Goal: Transaction & Acquisition: Purchase product/service

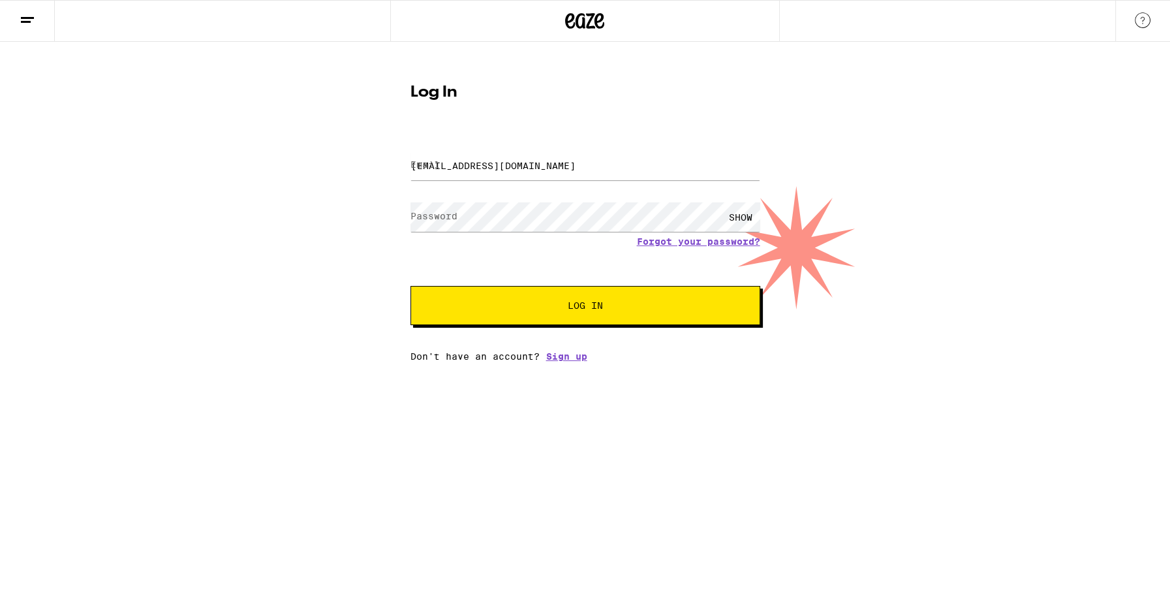
click at [586, 304] on span "Log In" at bounding box center [585, 305] width 35 height 9
click at [737, 106] on div "Log In Email Email [EMAIL_ADDRESS][DOMAIN_NAME] Password Password SHOW Forgot y…" at bounding box center [585, 217] width 376 height 287
click at [532, 169] on input "[EMAIL_ADDRESS][DOMAIN_NAME]" at bounding box center [585, 165] width 350 height 29
click at [547, 309] on span "Log In" at bounding box center [585, 305] width 244 height 9
type input "[EMAIL_ADDRESS][DOMAIN_NAME]"
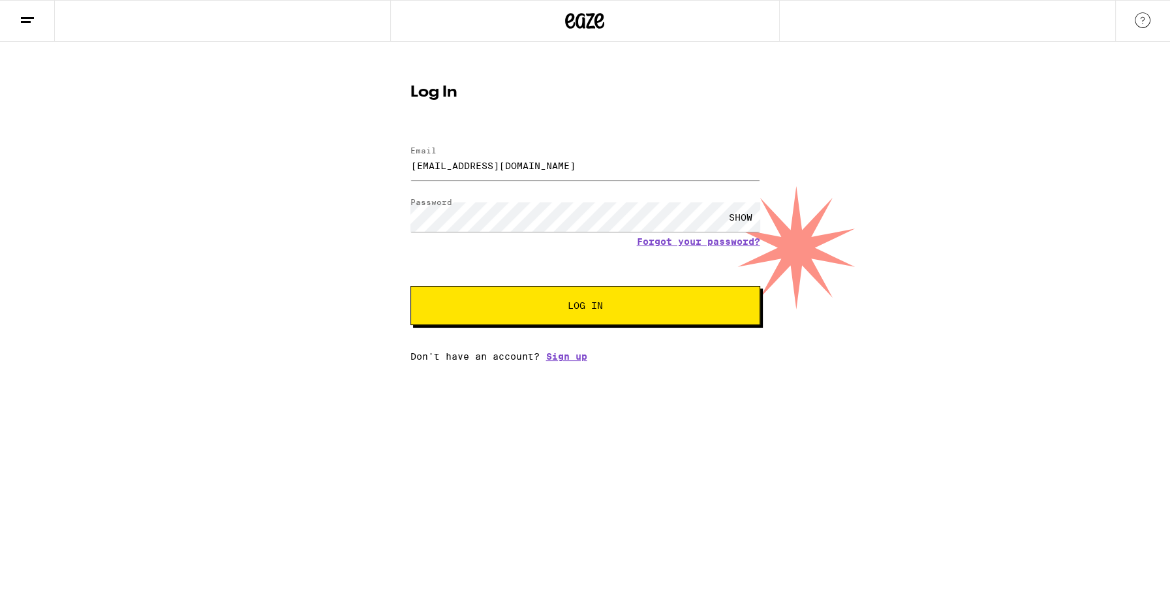
click at [752, 213] on div "SHOW" at bounding box center [740, 216] width 39 height 29
click at [595, 310] on span "Log In" at bounding box center [585, 305] width 35 height 9
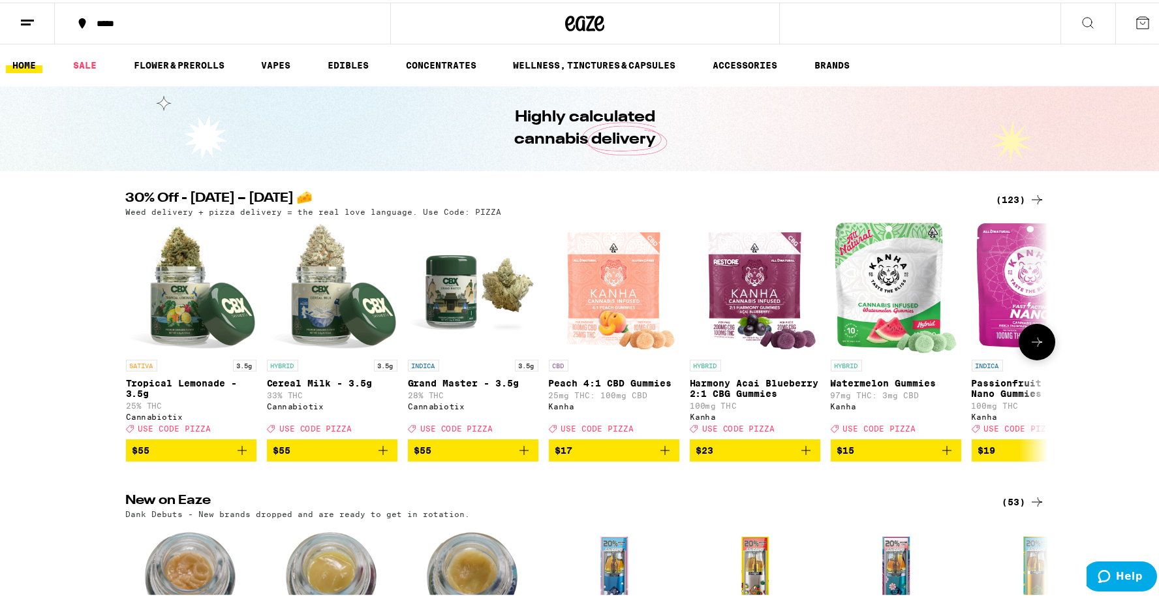
click at [803, 455] on icon "Add to bag" at bounding box center [806, 448] width 16 height 16
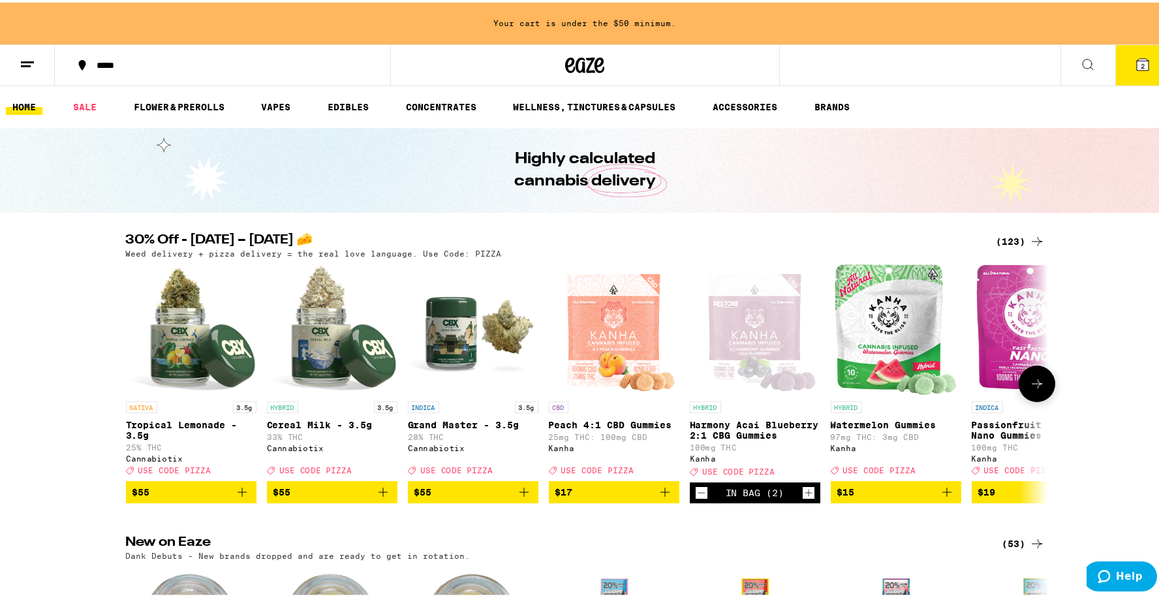
click at [698, 498] on icon "Decrement" at bounding box center [702, 490] width 12 height 16
click at [1032, 389] on icon at bounding box center [1037, 381] width 16 height 16
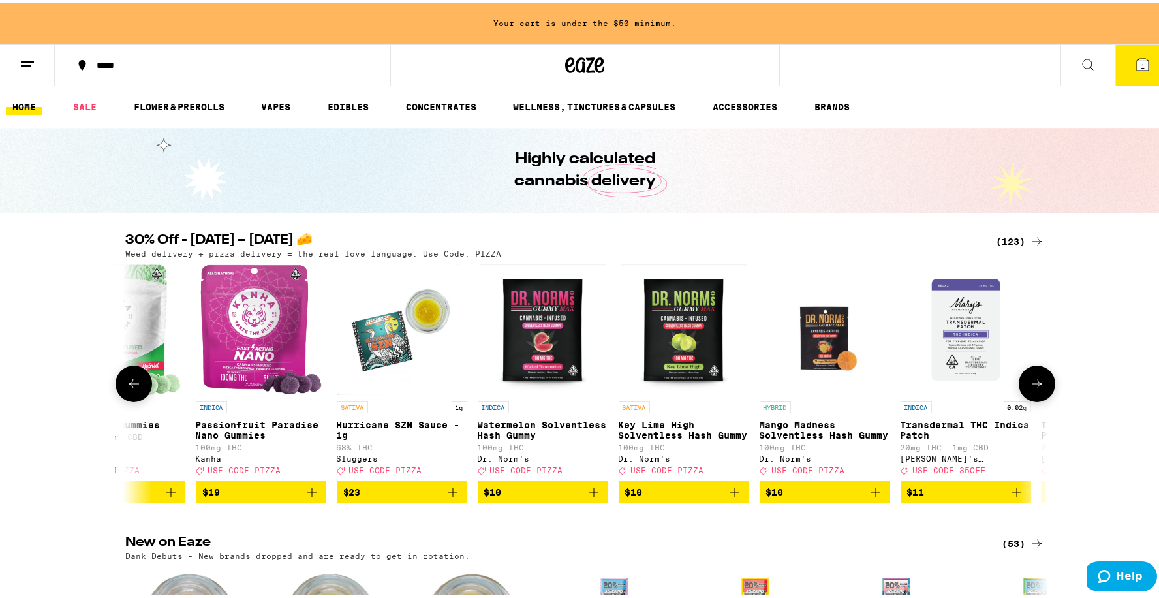
scroll to position [0, 776]
click at [677, 336] on img "Open page for Key Lime High Solventless Hash Gummy from Dr. Norm's" at bounding box center [683, 327] width 126 height 131
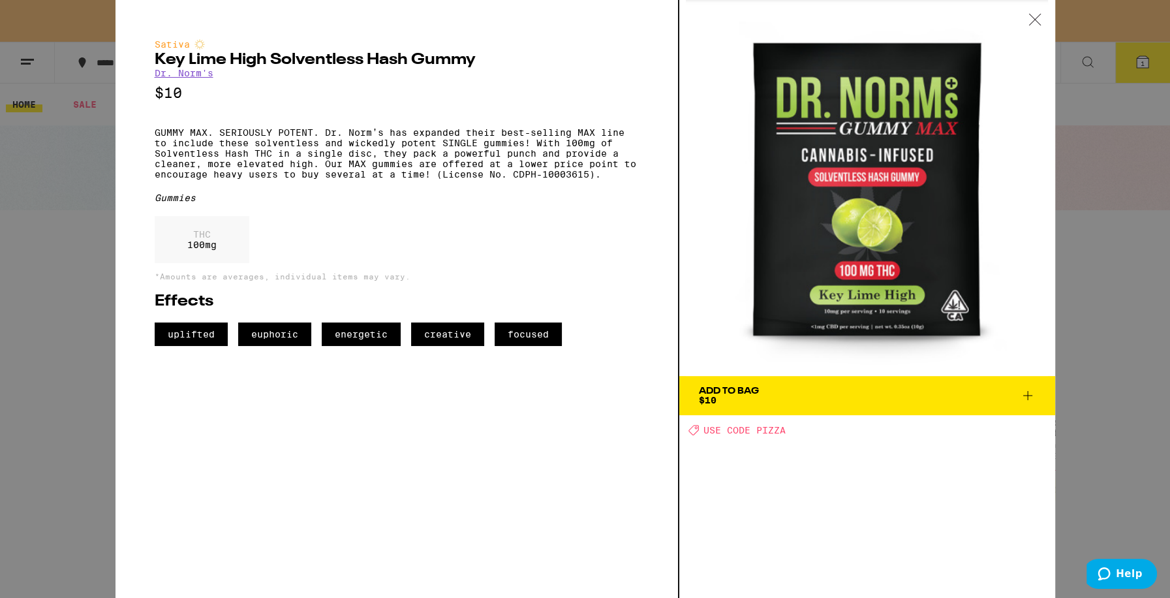
click at [1028, 19] on div at bounding box center [1035, 20] width 40 height 41
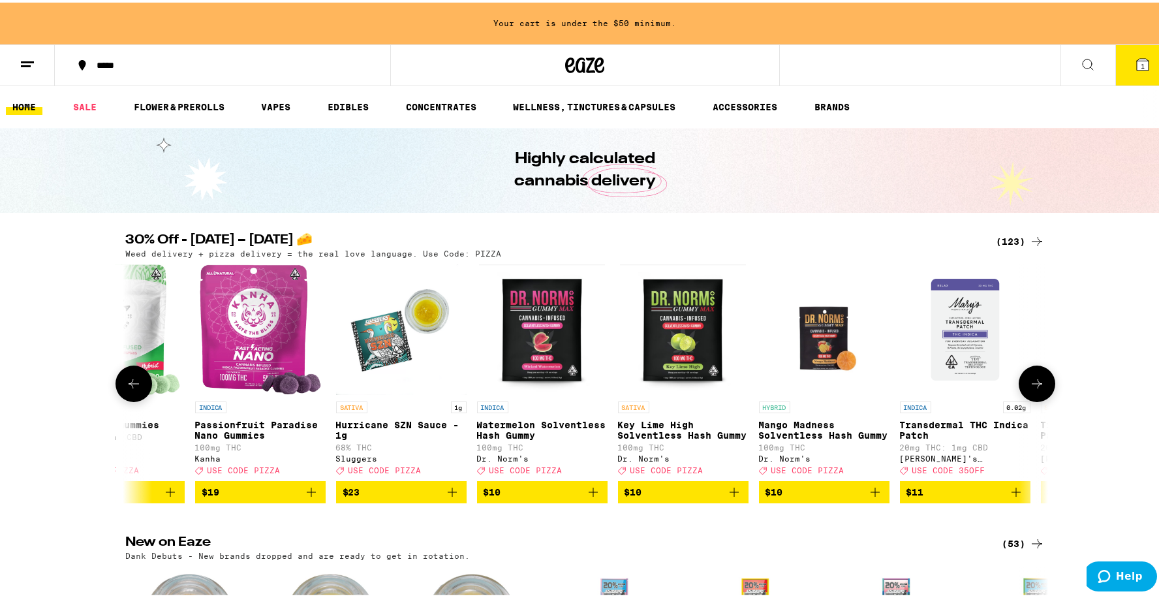
click at [1037, 384] on button at bounding box center [1037, 381] width 37 height 37
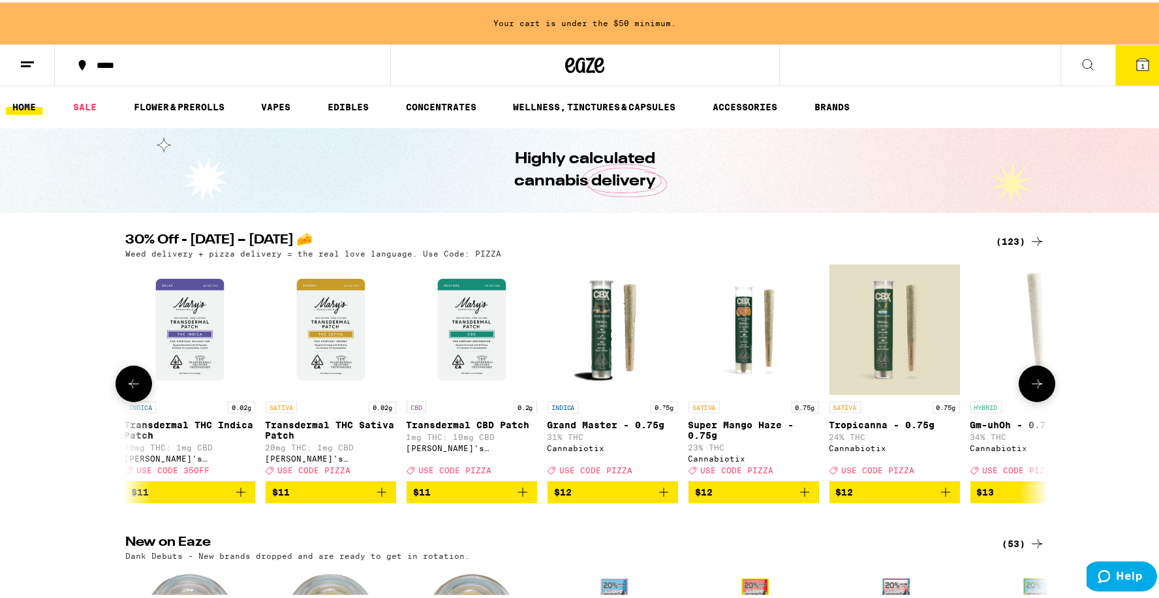
scroll to position [0, 1553]
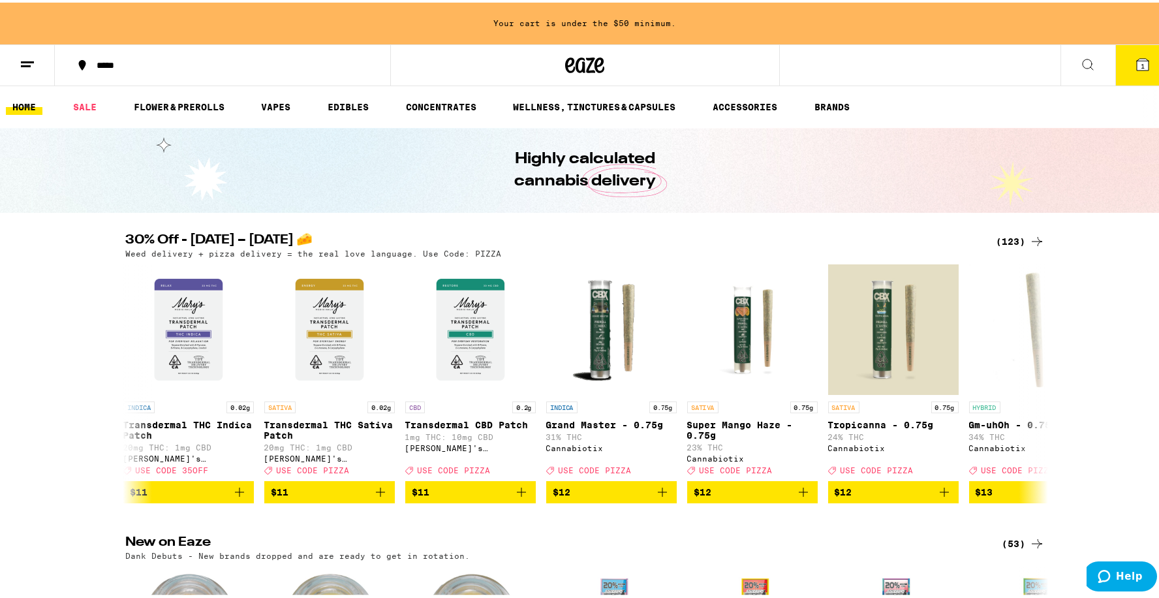
click at [1006, 242] on div "(123)" at bounding box center [1020, 239] width 48 height 16
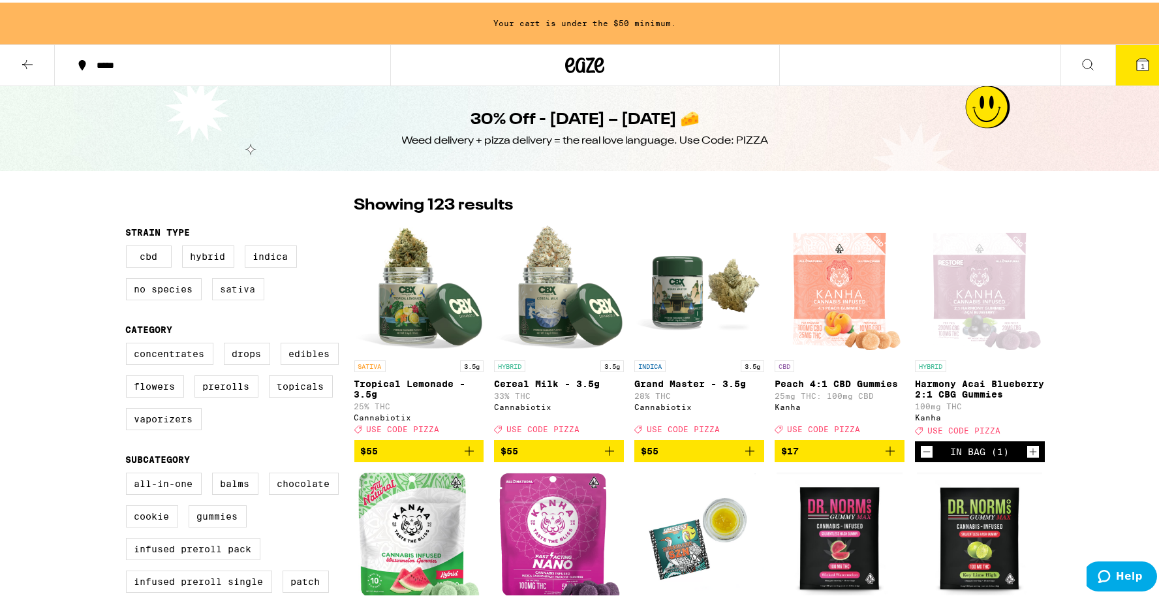
click at [226, 287] on label "Sativa" at bounding box center [238, 286] width 52 height 22
click at [129, 245] on input "Sativa" at bounding box center [129, 245] width 1 height 1
checkbox input "true"
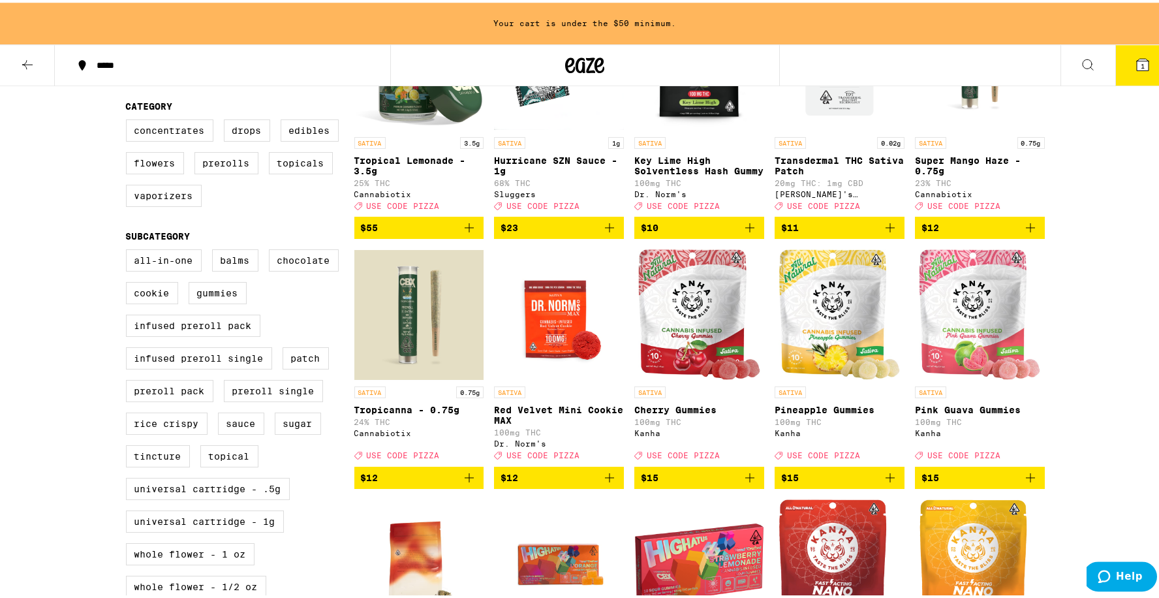
scroll to position [345, 0]
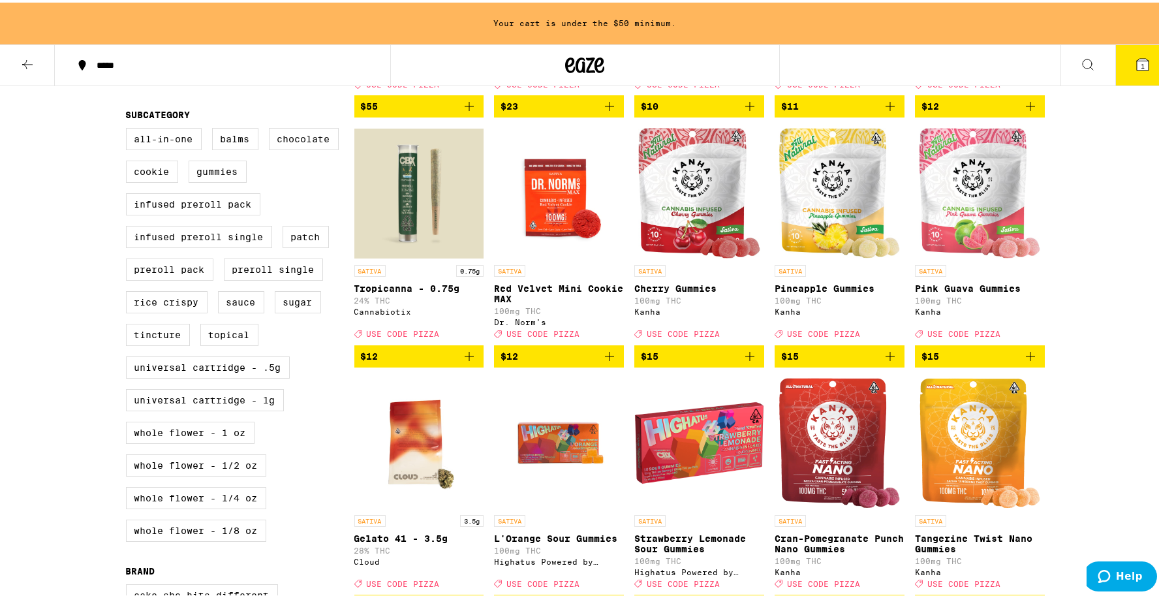
click at [882, 361] on icon "Add to bag" at bounding box center [890, 354] width 16 height 16
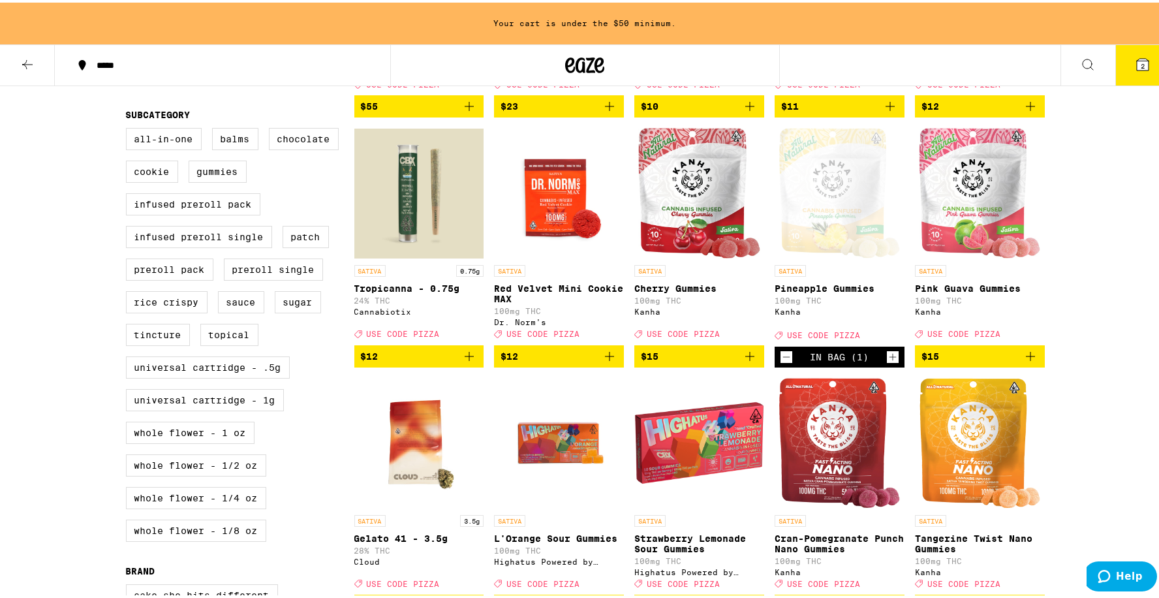
click at [745, 358] on icon "Add to bag" at bounding box center [749, 353] width 9 height 9
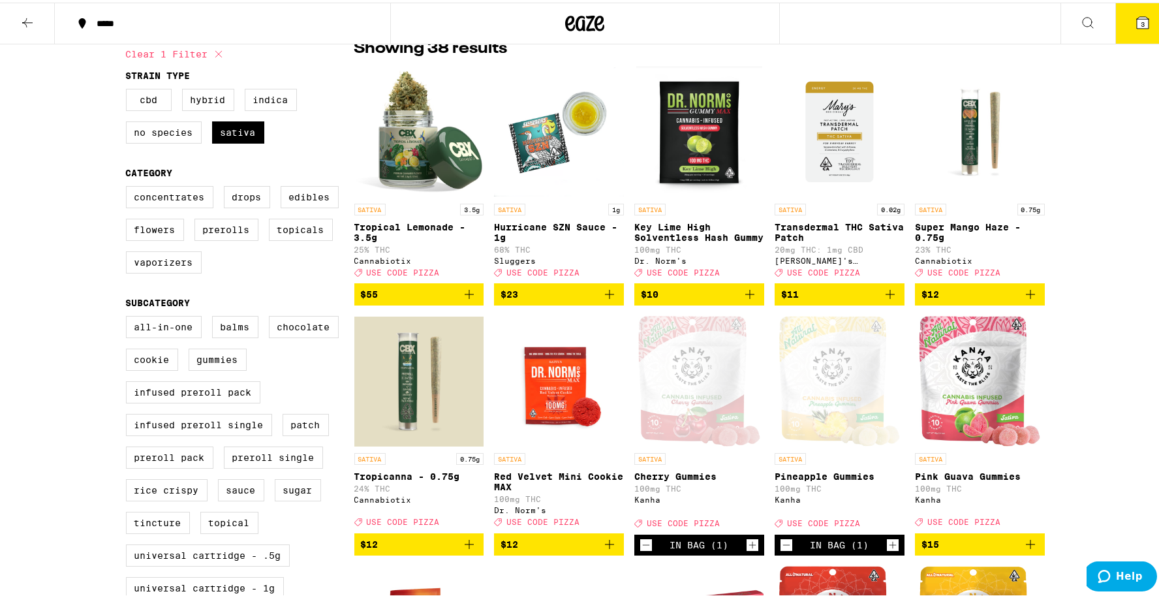
scroll to position [0, 0]
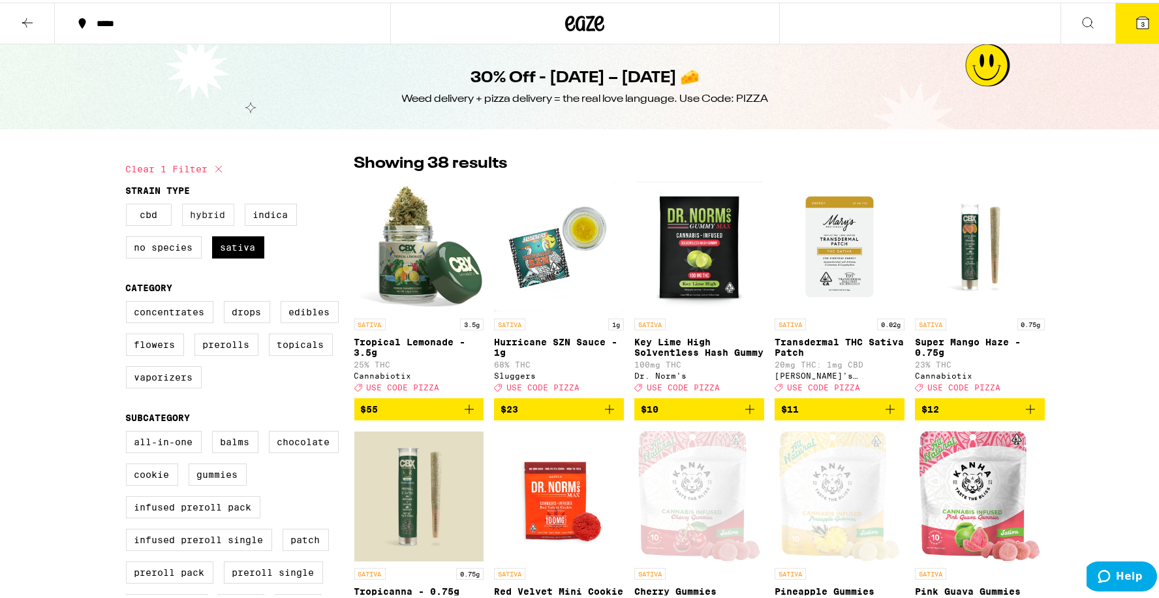
click at [200, 215] on label "Hybrid" at bounding box center [208, 212] width 52 height 22
click at [129, 204] on input "Hybrid" at bounding box center [129, 203] width 1 height 1
checkbox input "true"
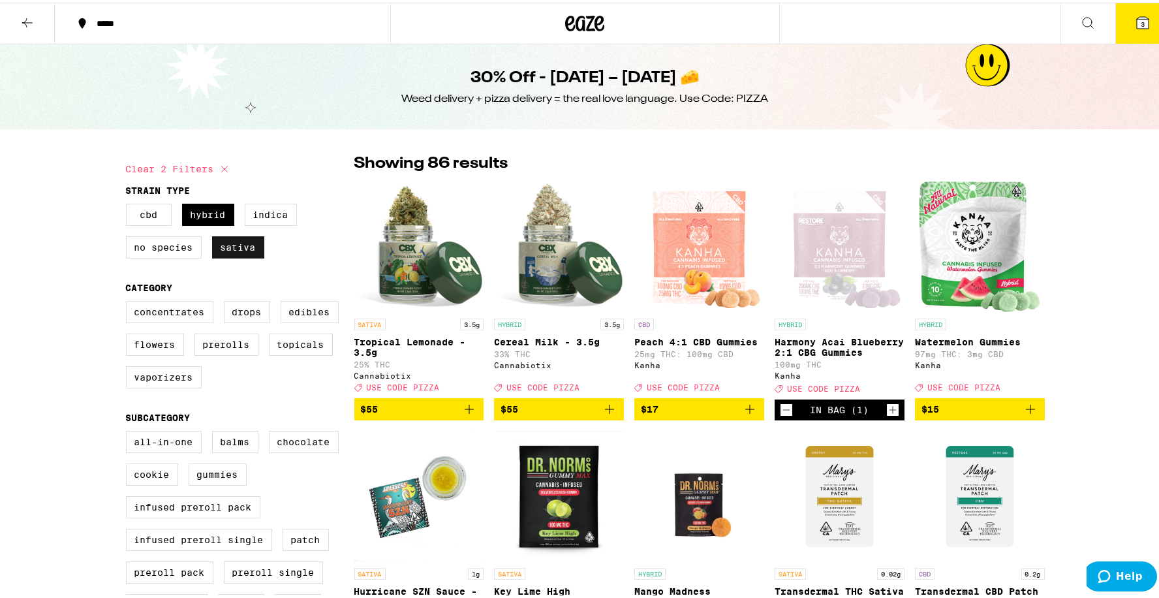
click at [245, 249] on label "Sativa" at bounding box center [238, 245] width 52 height 22
click at [129, 204] on input "Sativa" at bounding box center [129, 203] width 1 height 1
checkbox input "false"
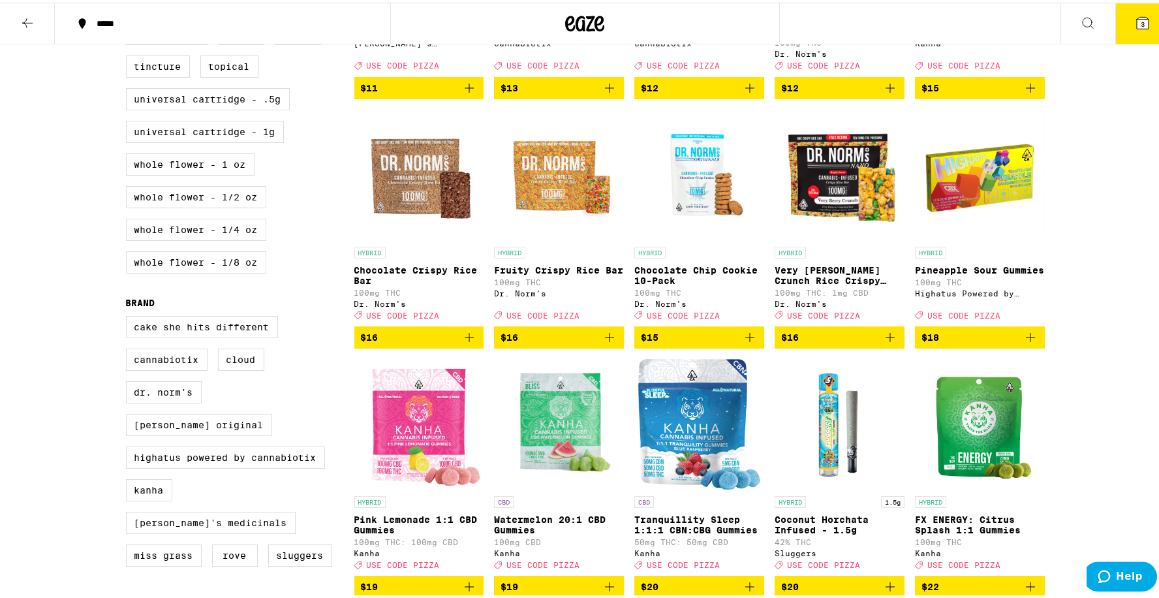
scroll to position [689, 0]
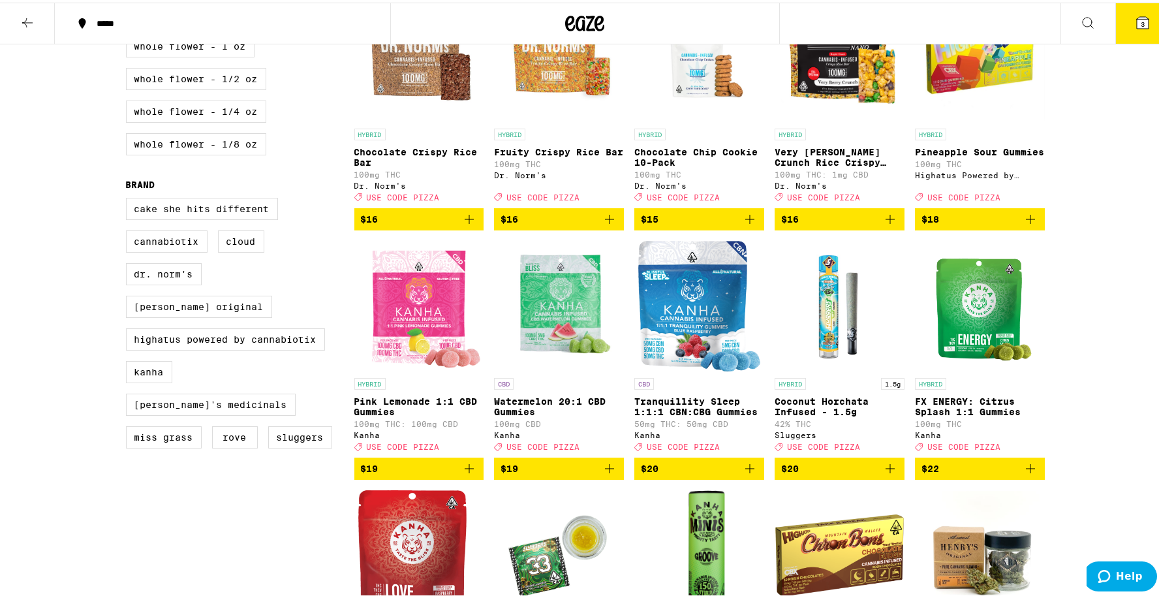
click at [414, 75] on img "Open page for Chocolate Crispy Rice Bar from Dr. Norm's" at bounding box center [419, 54] width 130 height 131
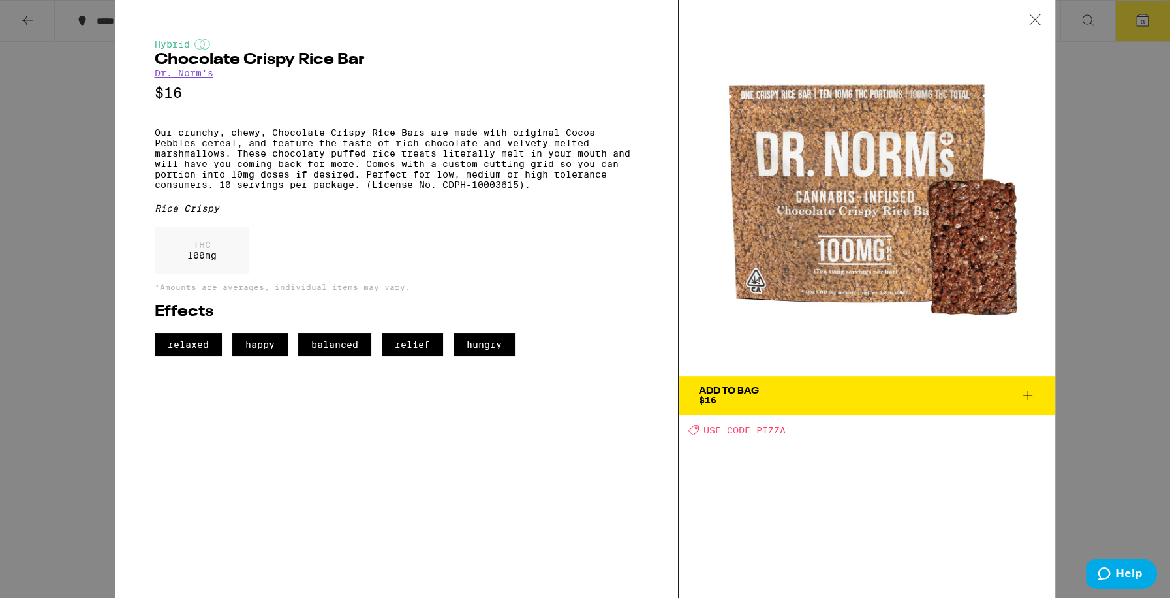
click at [1035, 20] on icon at bounding box center [1034, 19] width 11 height 11
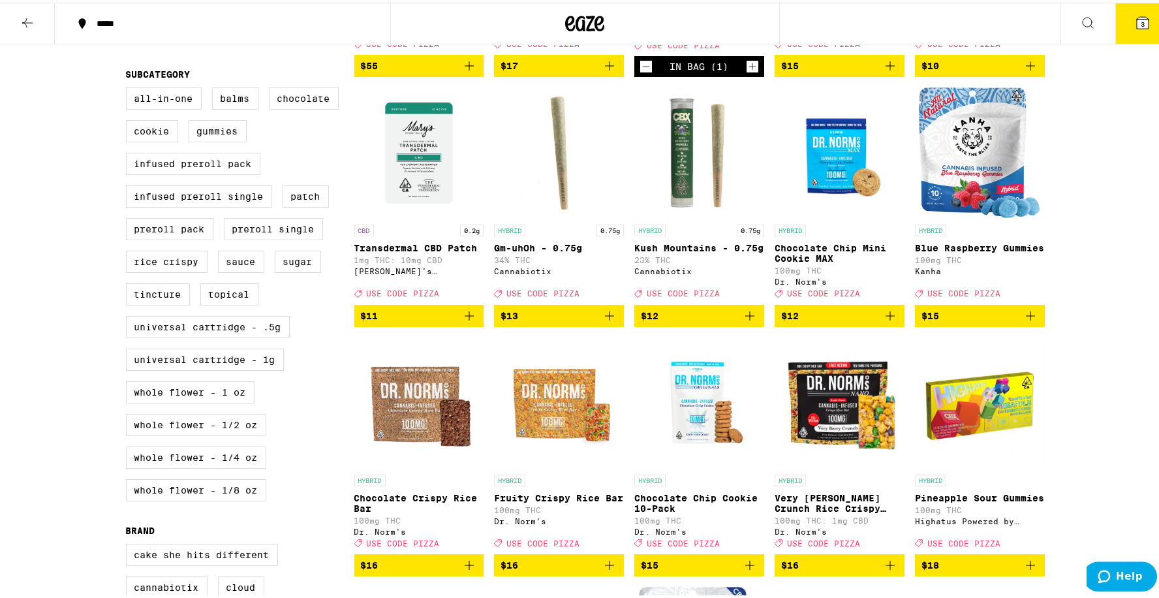
scroll to position [345, 0]
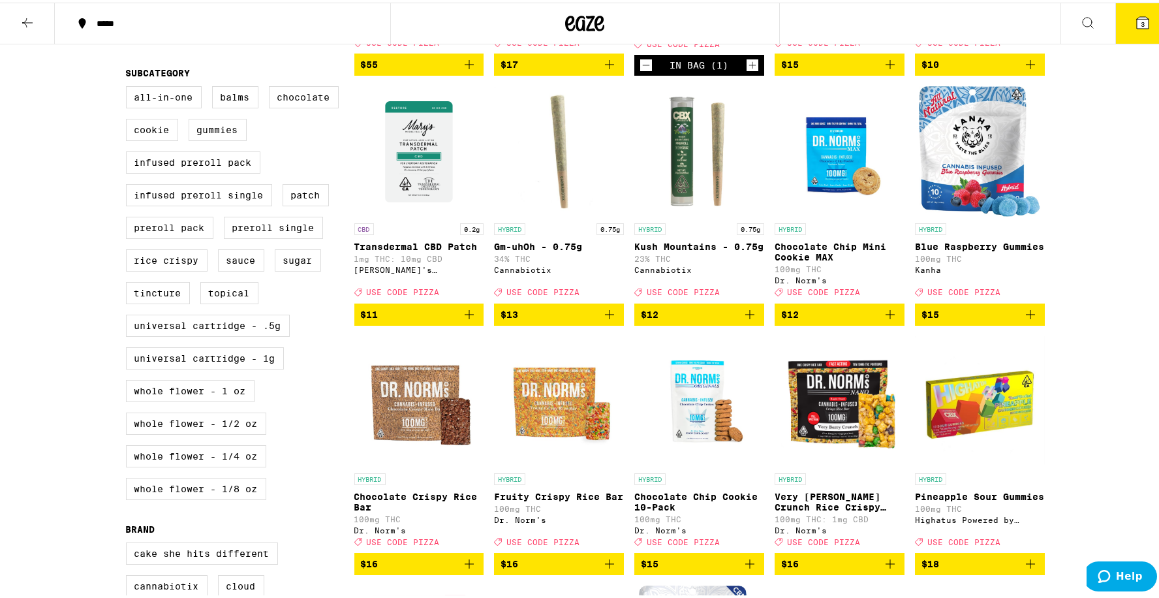
click at [1027, 320] on icon "Add to bag" at bounding box center [1030, 312] width 16 height 16
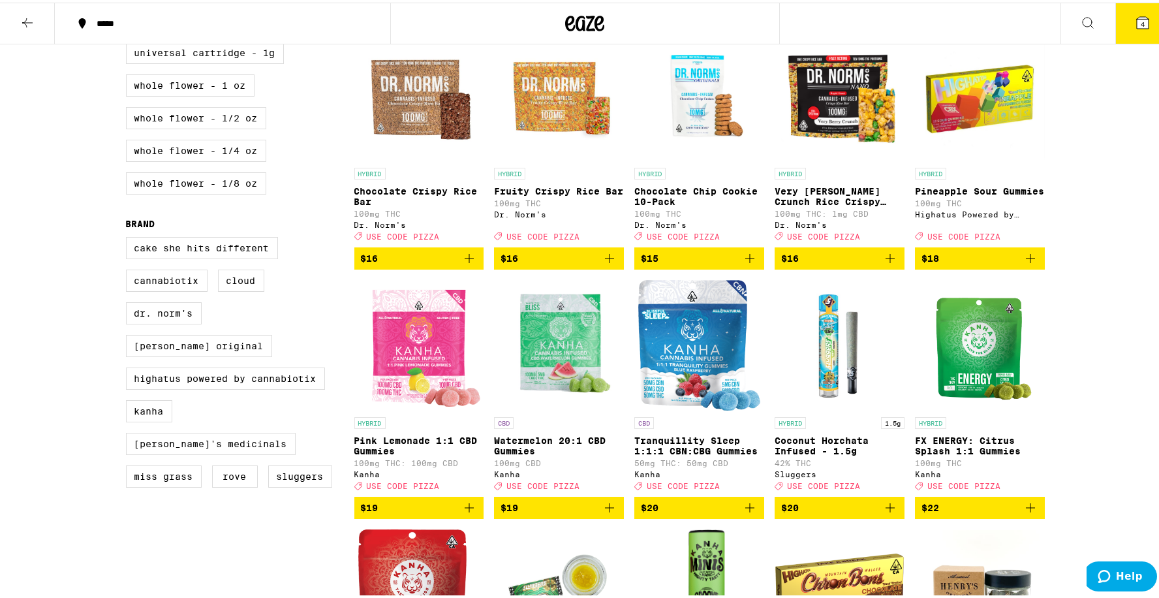
scroll to position [0, 0]
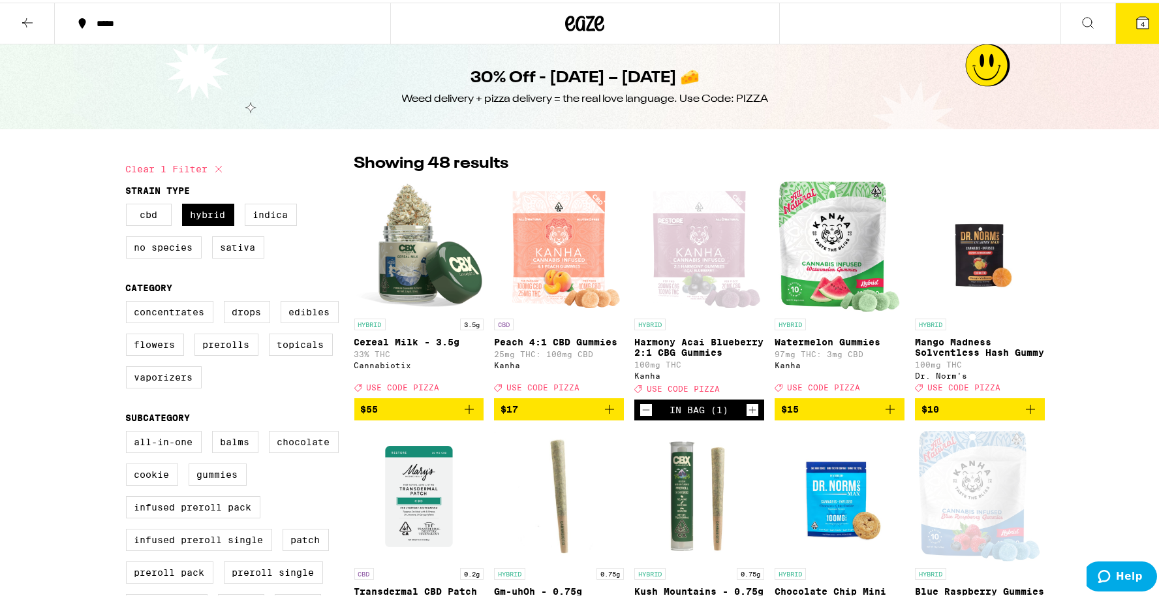
click at [213, 166] on icon at bounding box center [219, 167] width 16 height 16
checkbox input "false"
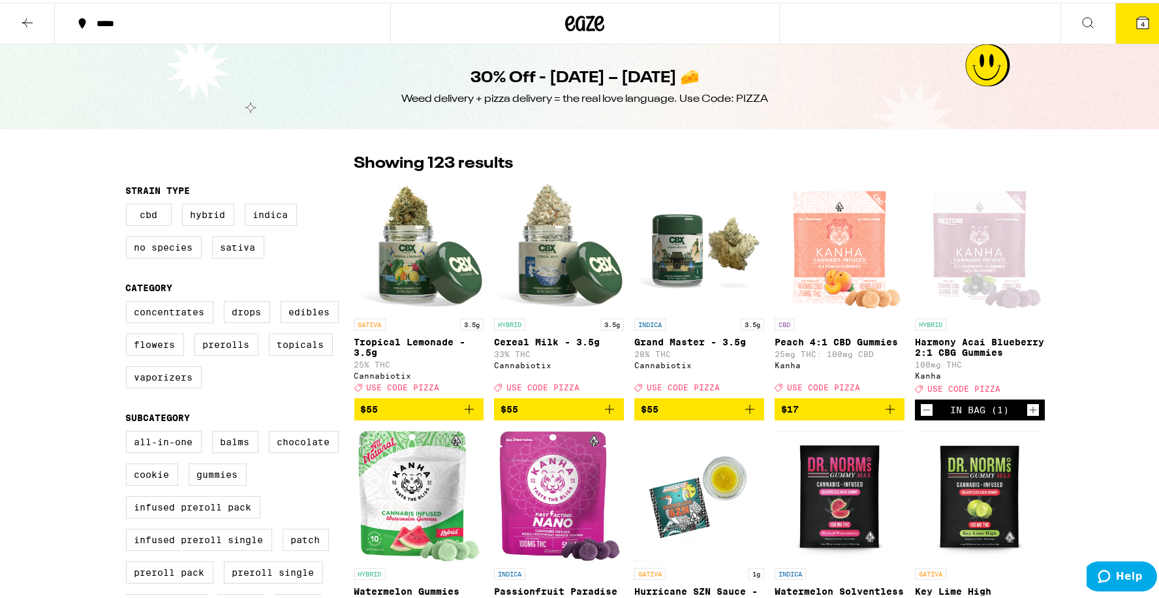
scroll to position [1034, 0]
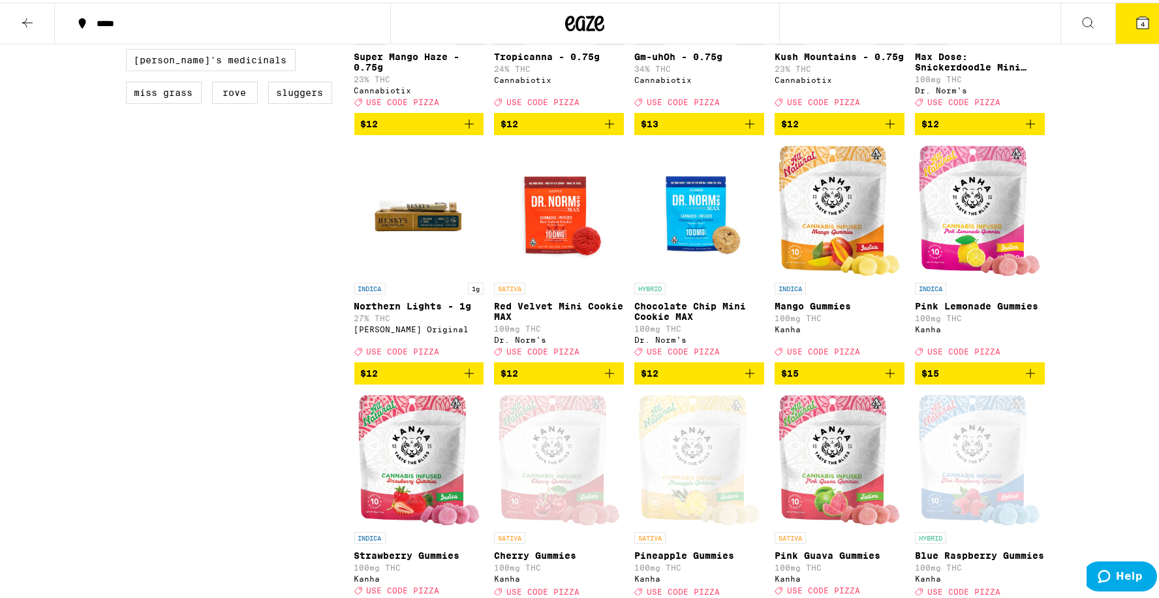
click at [414, 234] on img "Open page for Northern Lights - 1g from Henry's Original" at bounding box center [419, 208] width 130 height 131
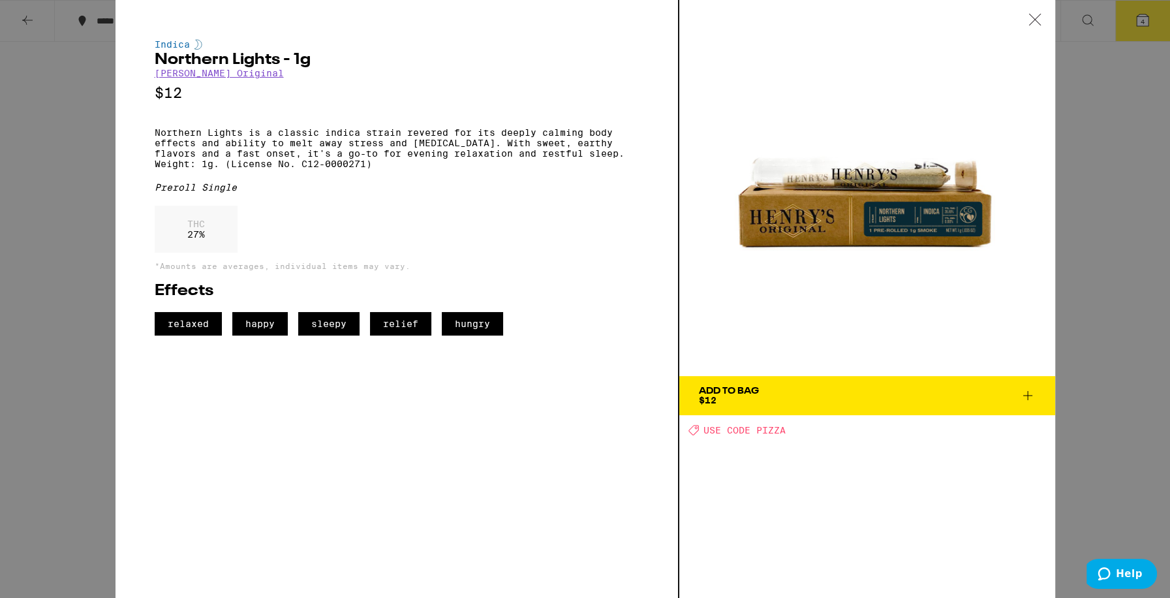
click at [1041, 20] on div at bounding box center [1035, 20] width 40 height 41
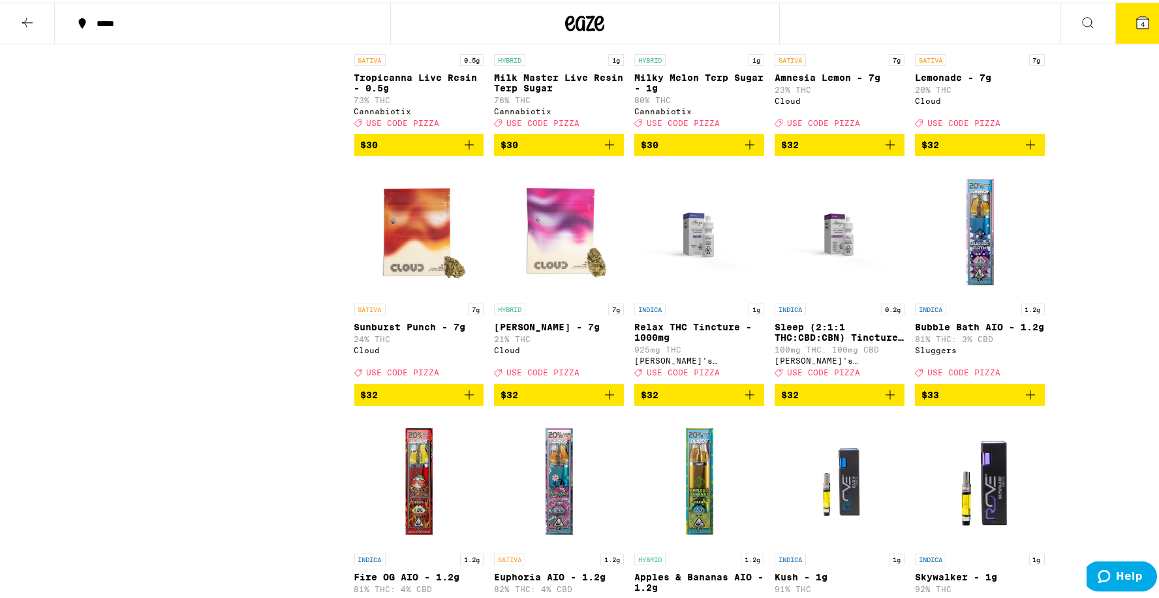
scroll to position [3445, 0]
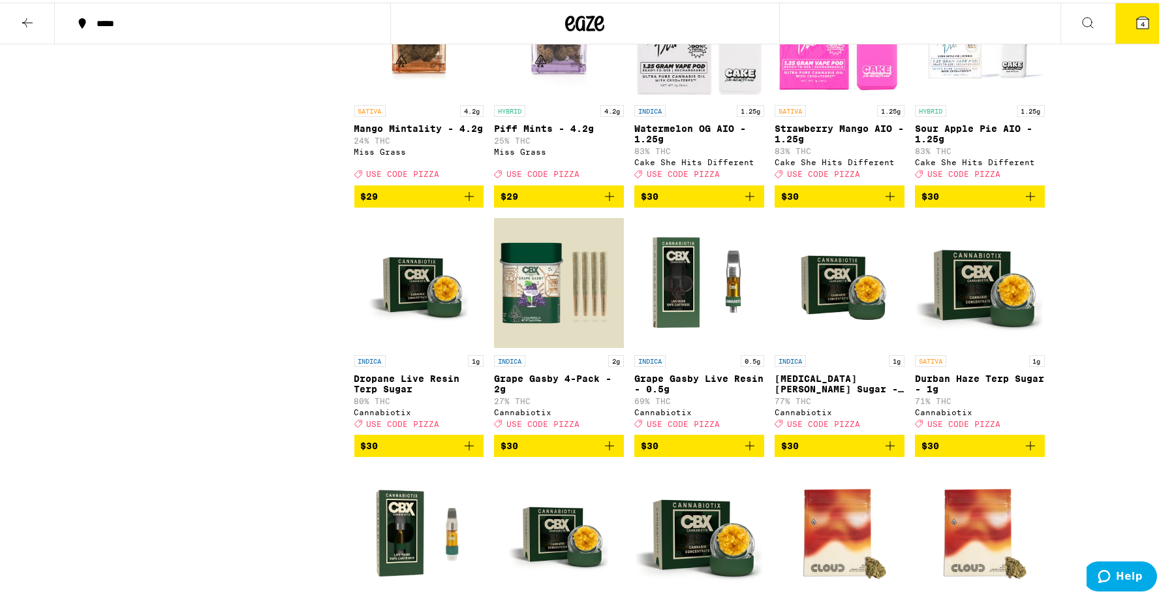
click at [1137, 20] on icon at bounding box center [1143, 20] width 12 height 12
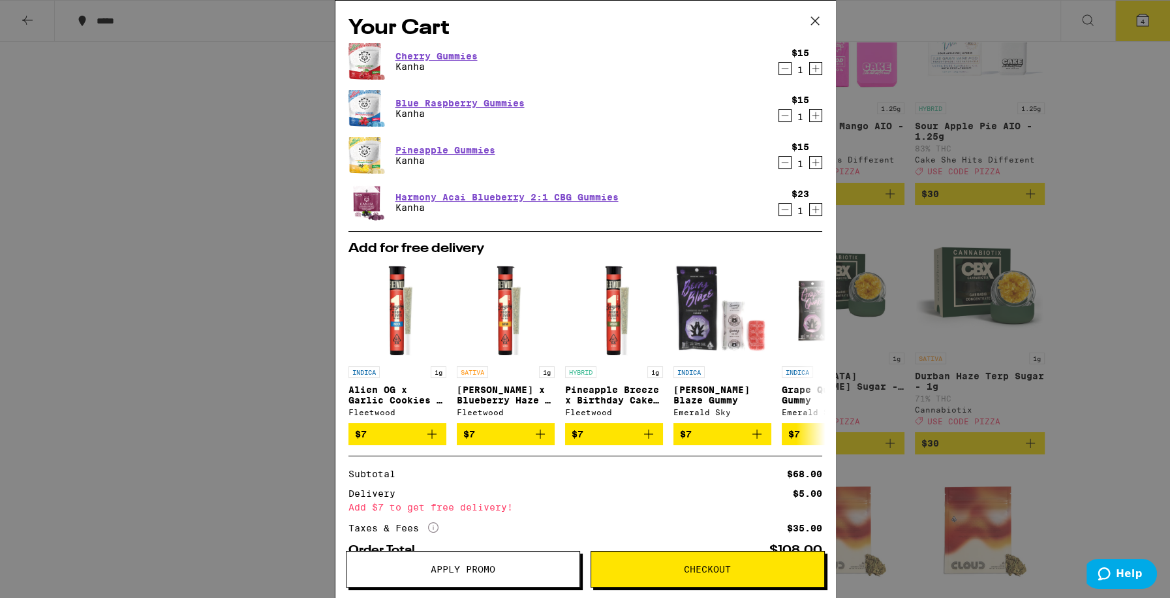
click at [470, 576] on button "Apply Promo" at bounding box center [463, 569] width 234 height 37
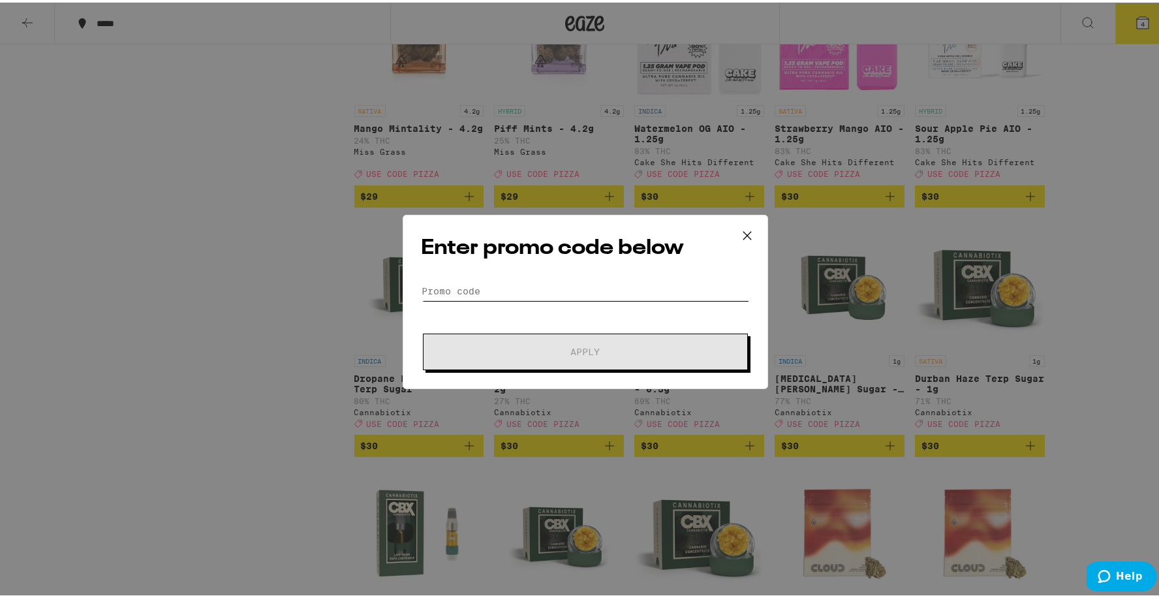
click at [469, 288] on input "Promo Code" at bounding box center [586, 289] width 328 height 20
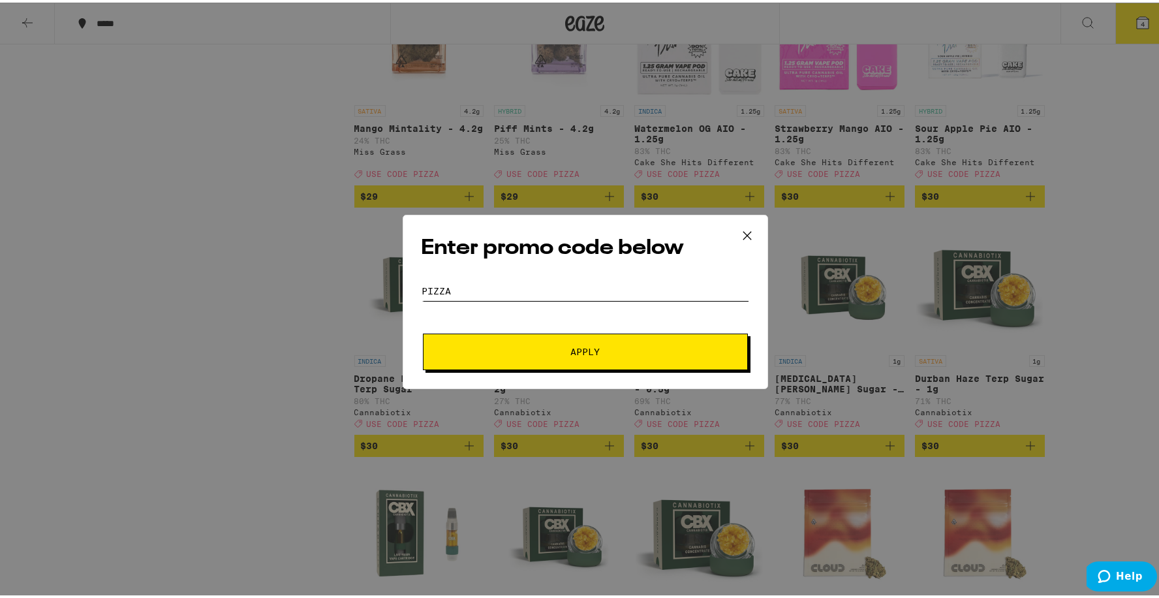
type input "pizza"
click at [496, 341] on button "Apply" at bounding box center [585, 349] width 325 height 37
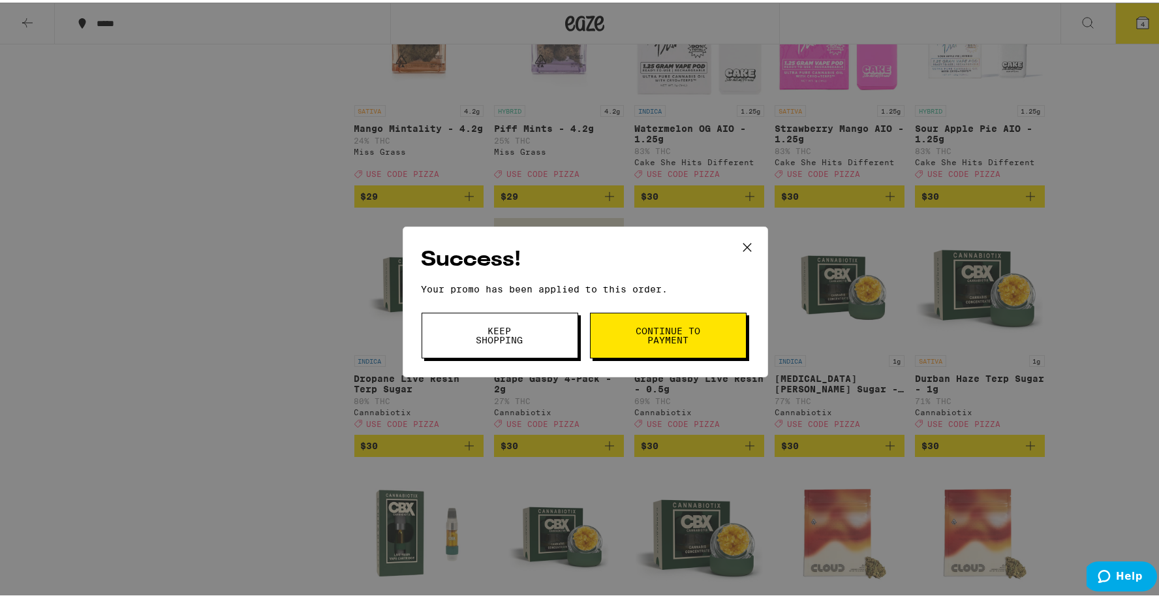
click at [519, 333] on span "Keep Shopping" at bounding box center [500, 333] width 67 height 18
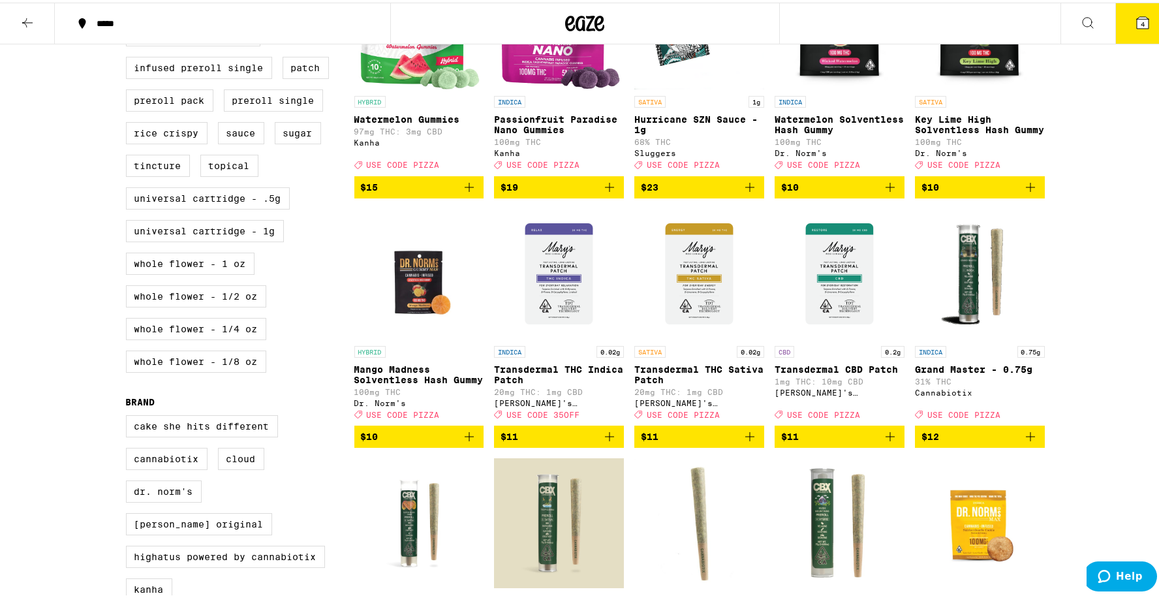
scroll to position [345, 0]
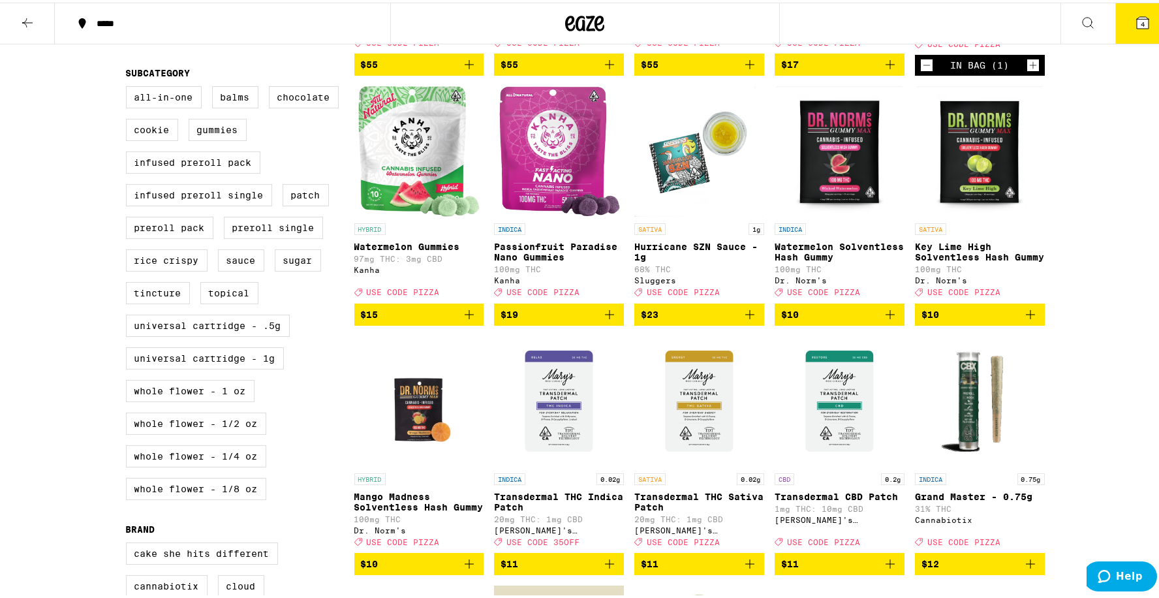
click at [461, 320] on icon "Add to bag" at bounding box center [469, 312] width 16 height 16
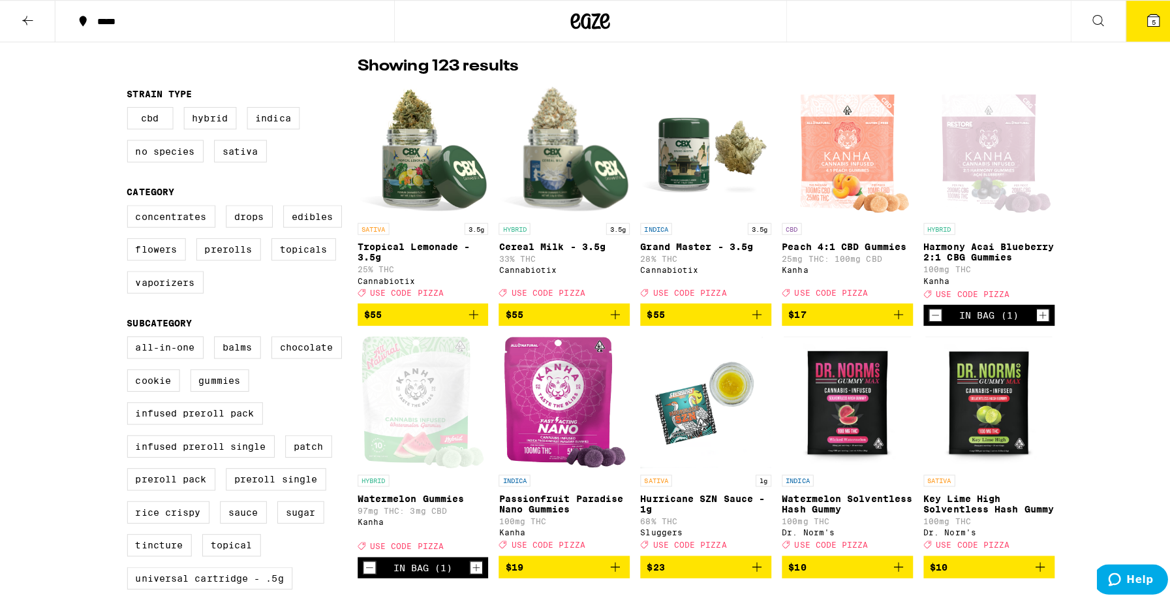
scroll to position [0, 0]
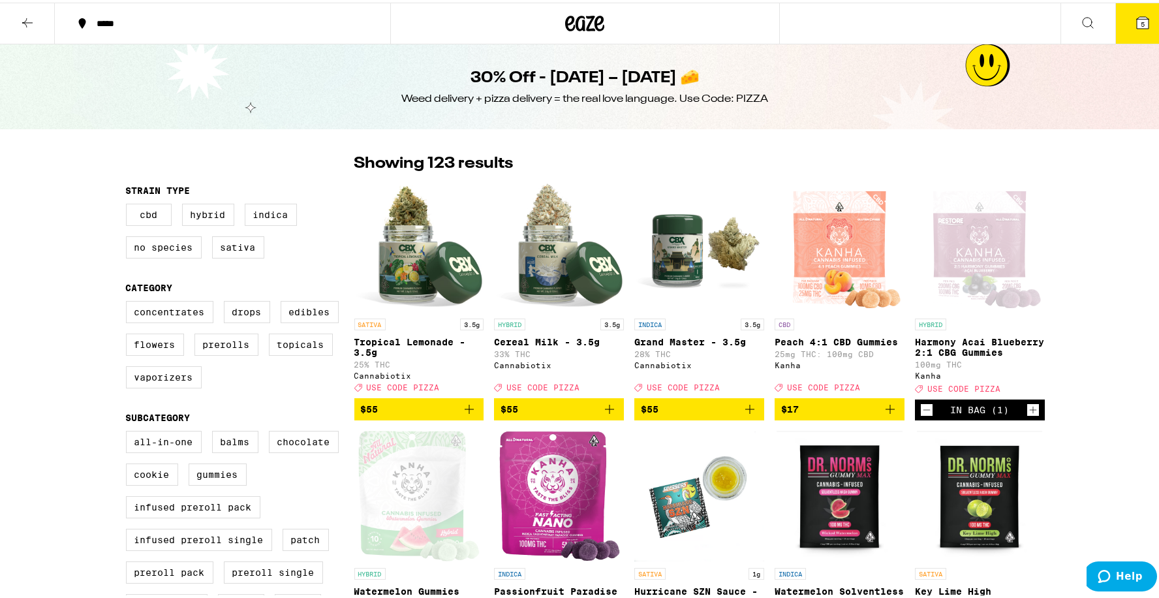
click at [1137, 14] on icon at bounding box center [1143, 20] width 12 height 12
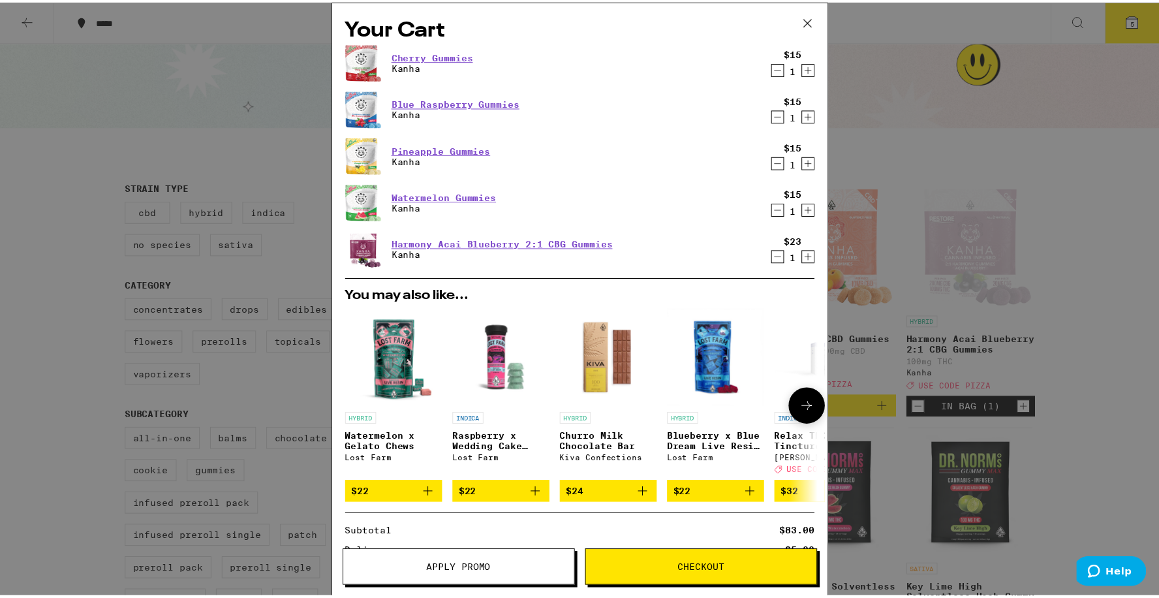
scroll to position [175, 0]
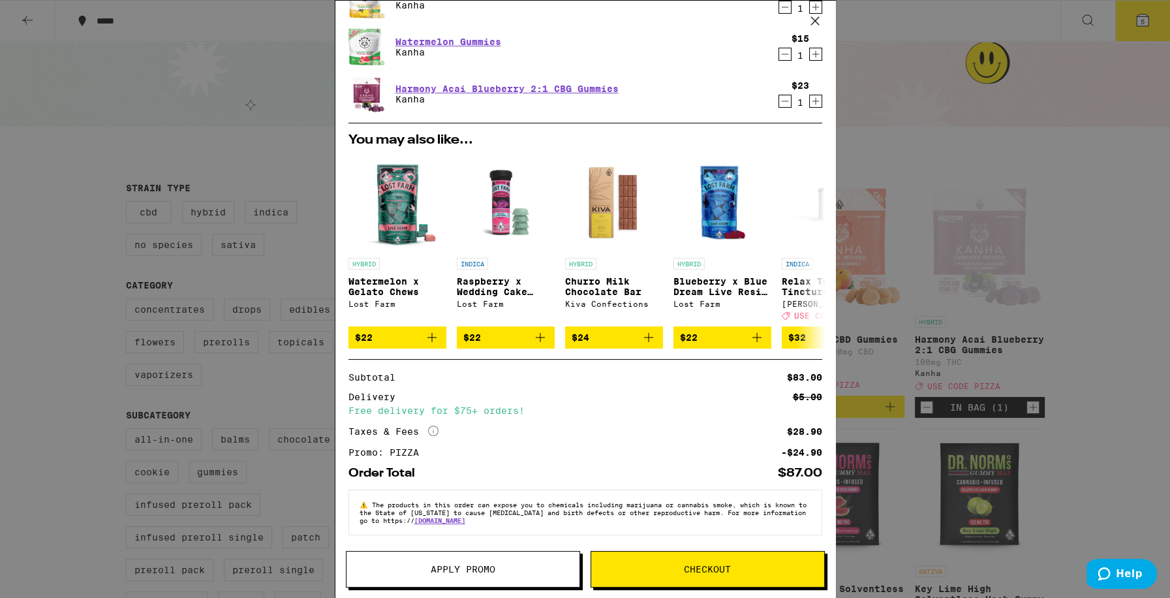
click at [660, 560] on button "Checkout" at bounding box center [708, 569] width 234 height 37
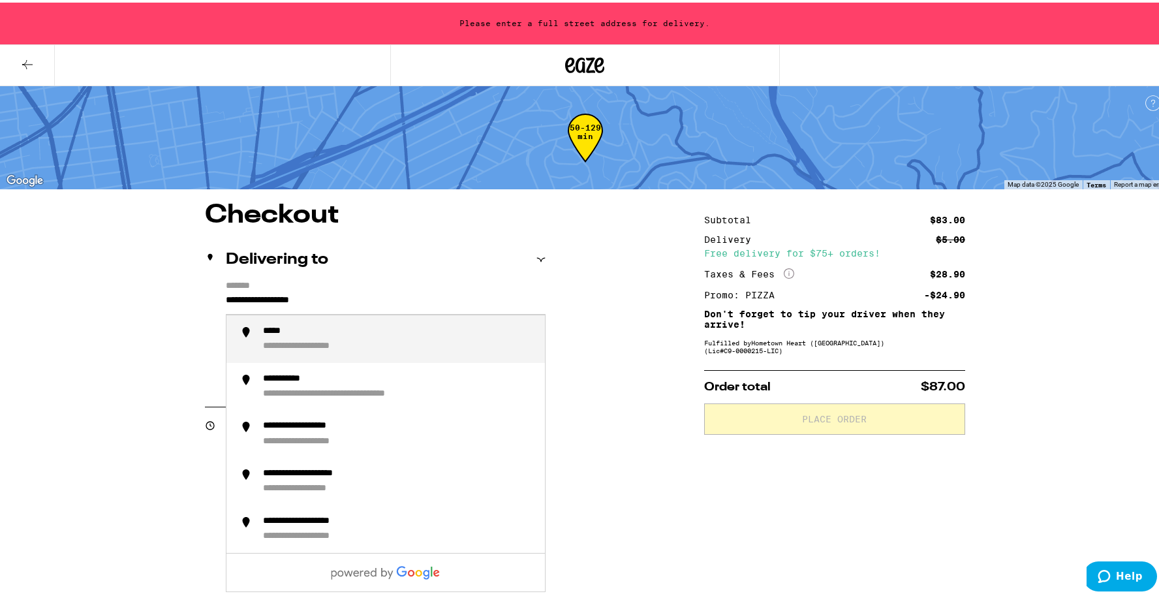
drag, startPoint x: 350, startPoint y: 304, endPoint x: 179, endPoint y: 292, distance: 171.4
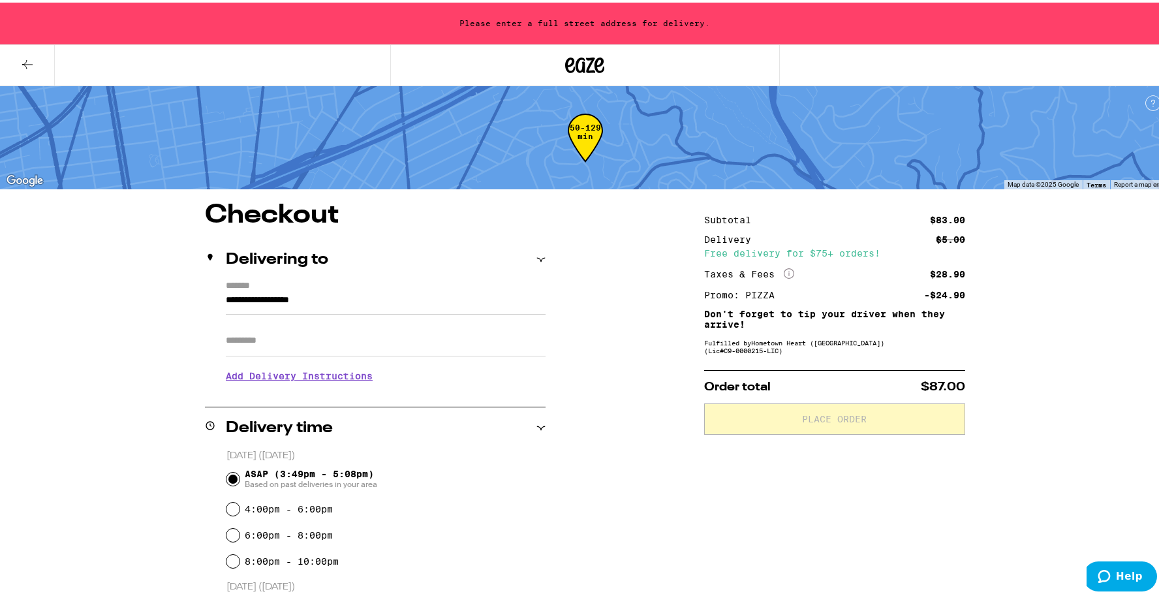
click at [341, 288] on label "*******" at bounding box center [386, 284] width 320 height 12
click at [341, 290] on input "**********" at bounding box center [386, 301] width 320 height 22
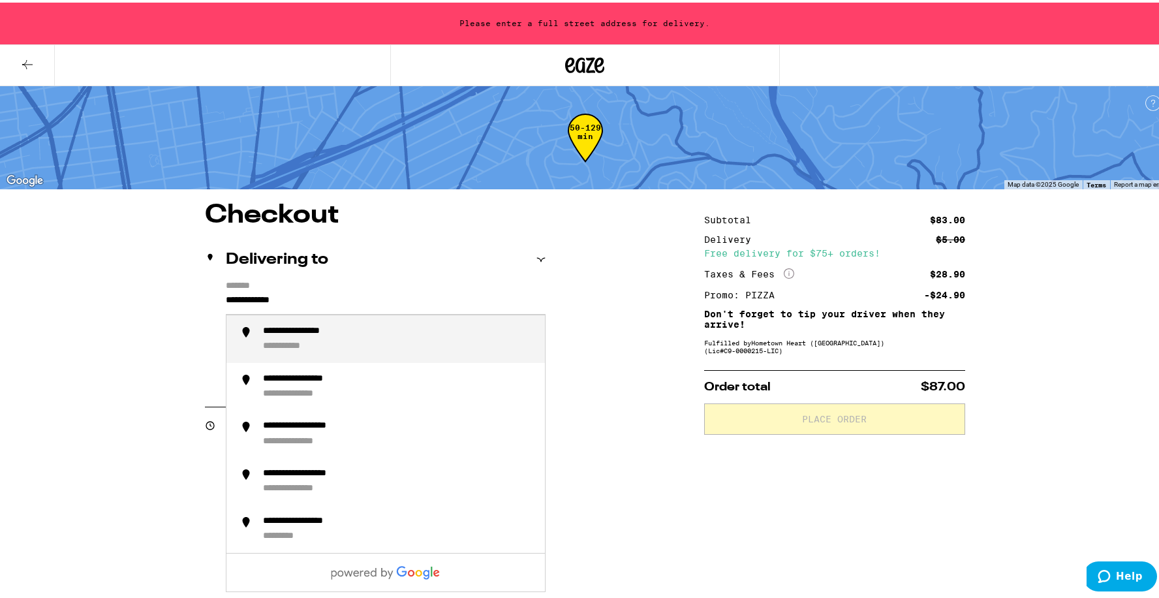
click at [386, 325] on div "**********" at bounding box center [398, 336] width 271 height 27
type input "**********"
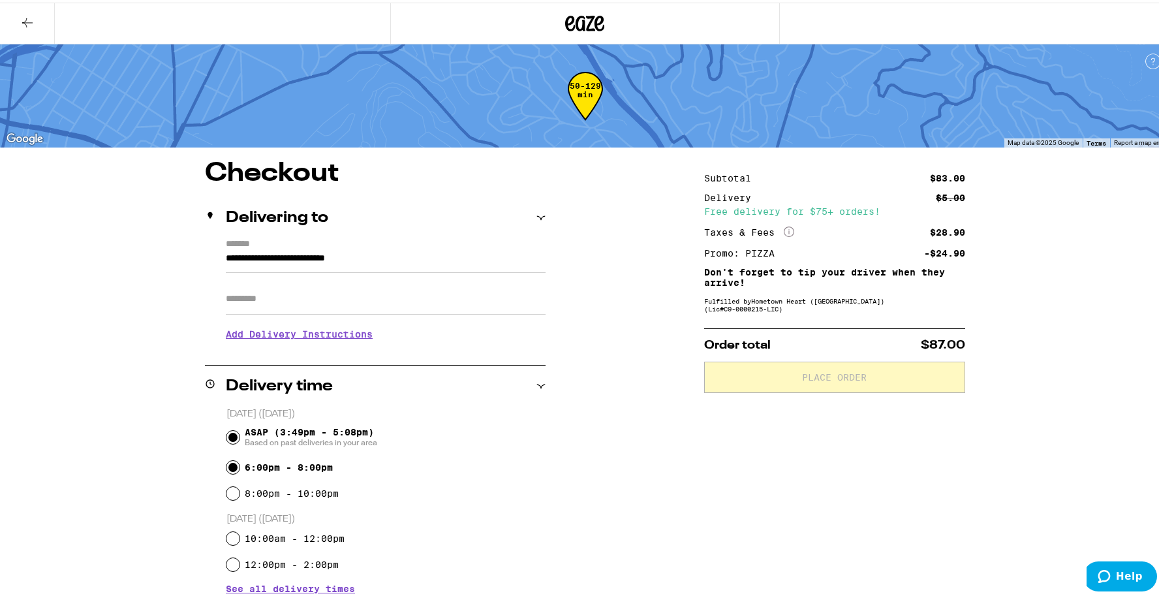
click at [227, 466] on input "6:00pm - 8:00pm" at bounding box center [232, 464] width 13 height 13
radio input "true"
click at [228, 461] on input "6:00pm - 8:00pm" at bounding box center [232, 464] width 13 height 13
click at [406, 455] on div "6:00pm - 8:00pm" at bounding box center [385, 465] width 319 height 26
click at [735, 322] on div "Subtotal $83.00 Delivery $5.00 Free delivery for $75+ orders! Taxes & Fees More…" at bounding box center [834, 595] width 261 height 875
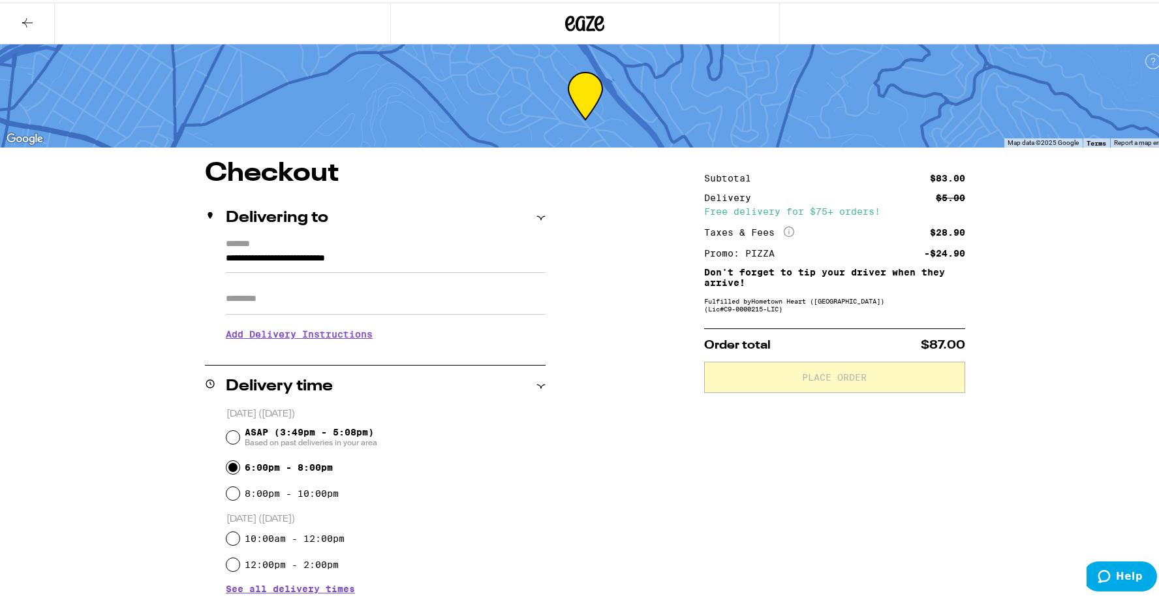
click at [730, 463] on div "Subtotal $83.00 Delivery $5.00 Free delivery for $75+ orders! Taxes & Fees More…" at bounding box center [834, 595] width 261 height 875
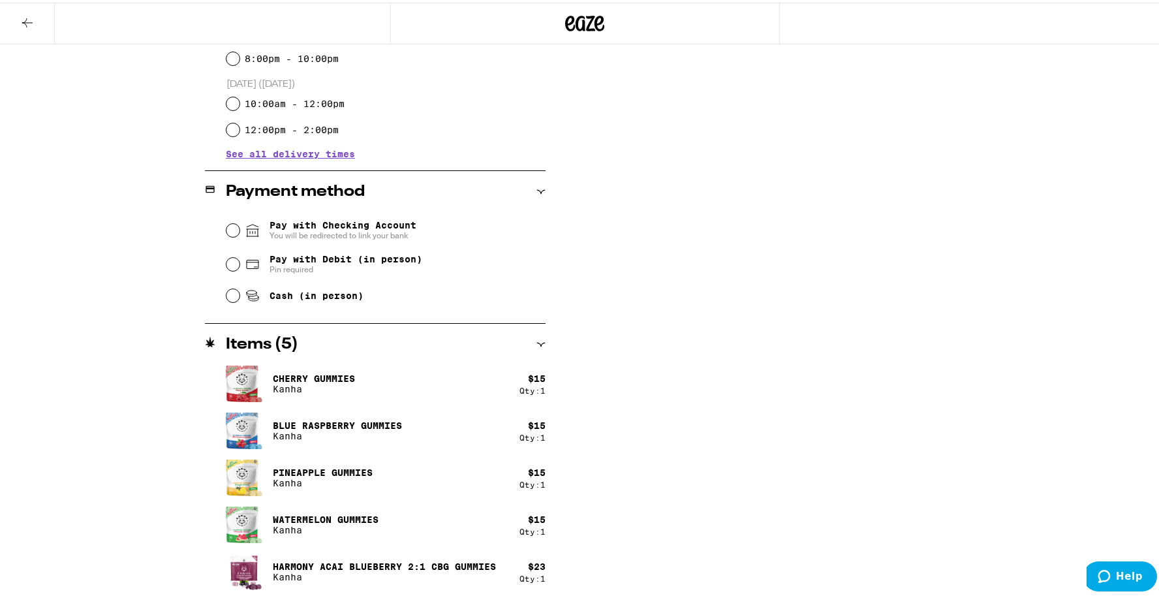
click at [286, 293] on span "Cash (in person)" at bounding box center [316, 293] width 94 height 10
click at [239, 293] on input "Cash (in person)" at bounding box center [232, 292] width 13 height 13
radio input "true"
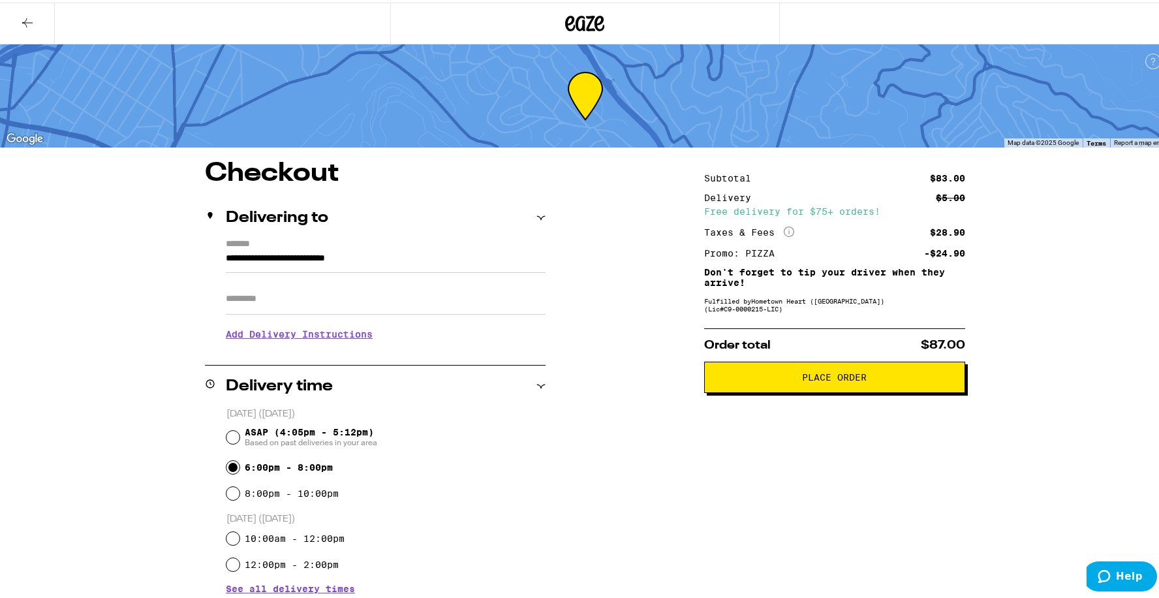
click at [816, 379] on span "Place Order" at bounding box center [835, 374] width 65 height 9
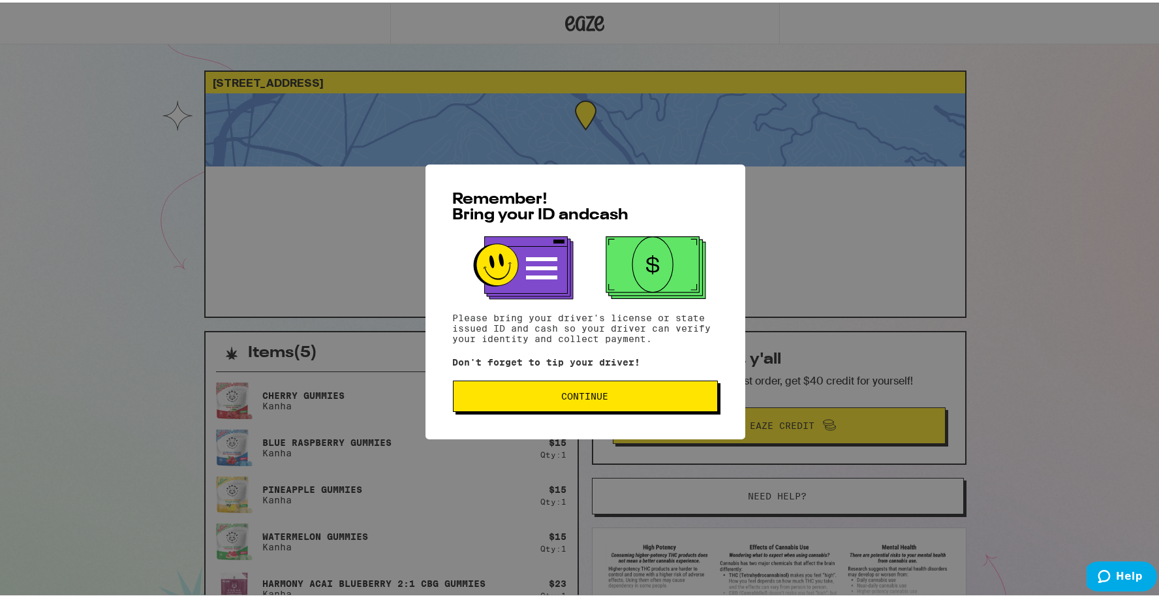
click at [579, 402] on button "Continue" at bounding box center [585, 393] width 265 height 31
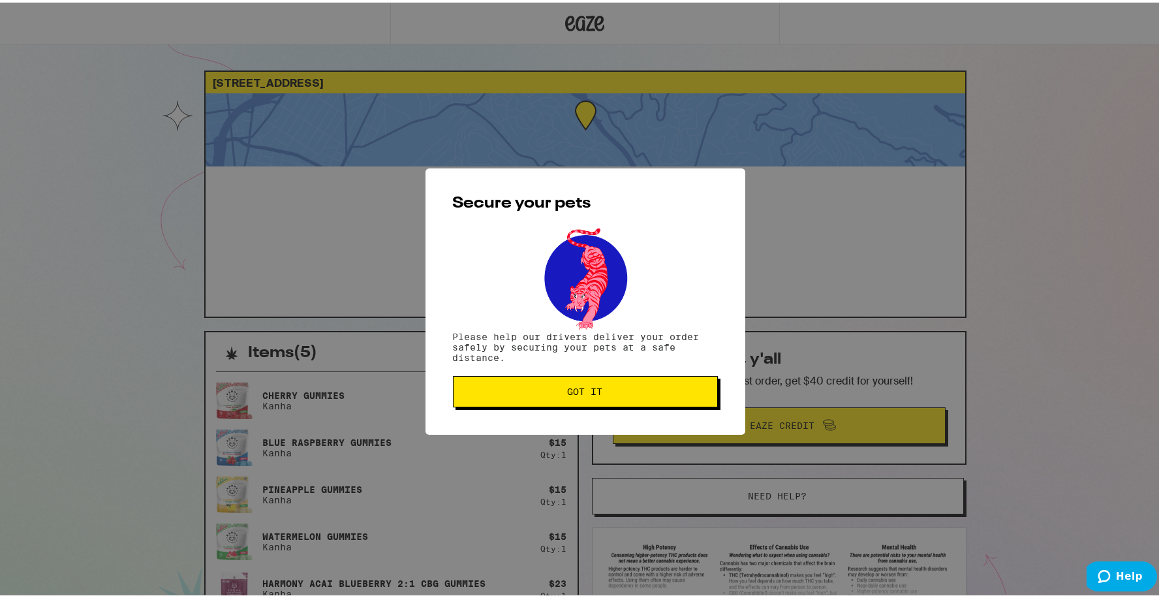
click at [576, 383] on button "Got it" at bounding box center [585, 388] width 265 height 31
